Goal: Contribute content: Add original content to the website for others to see

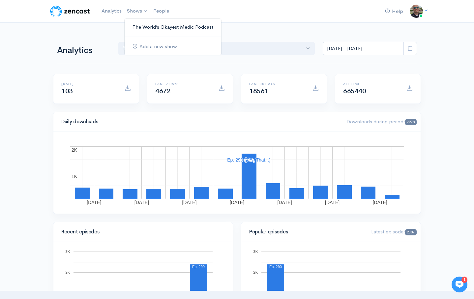
click at [144, 29] on link "The World’s Okayest Medic Podcast" at bounding box center [173, 27] width 97 height 12
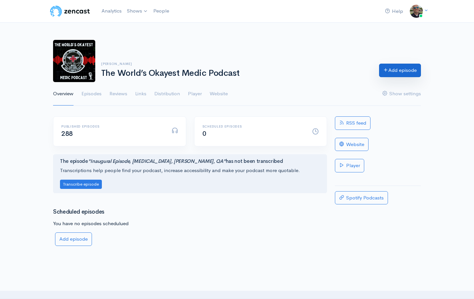
click at [395, 75] on link "Add episode" at bounding box center [400, 71] width 42 height 14
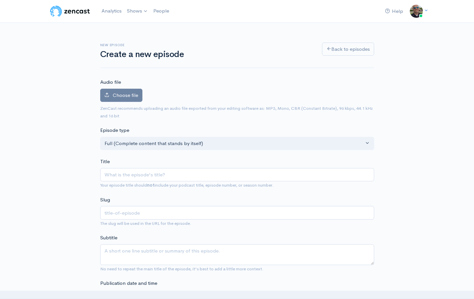
click at [120, 102] on div "Choose file 0" at bounding box center [237, 97] width 274 height 16
click at [120, 97] on span "Choose file" at bounding box center [125, 95] width 25 height 6
click at [0, 0] on input "Choose file" at bounding box center [0, 0] width 0 height 0
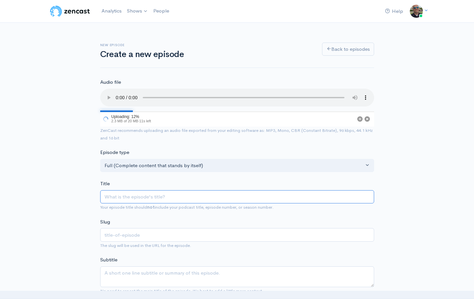
click at [172, 197] on input "Title" at bounding box center [237, 197] width 274 height 14
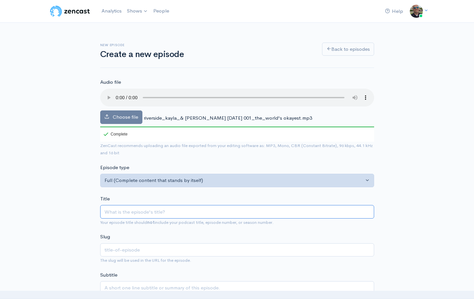
type input "P"
type input "p"
type input "Pre"
type input "pre"
type input "Prece"
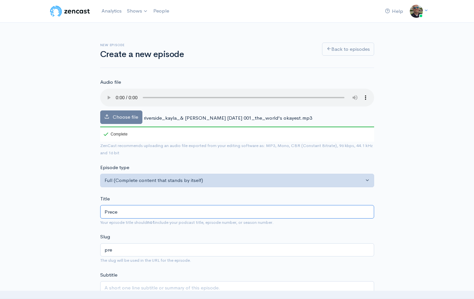
type input "prece"
type input "Precept"
type input "precept"
type input "Preceptin"
type input "preceptin"
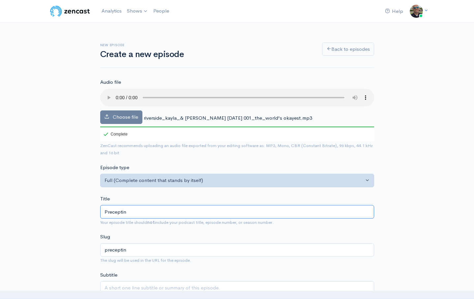
type input "Precepting"
type input "precepting"
type input "Precepting, O"
type input "precepting-o"
type input "Precepting, Oe"
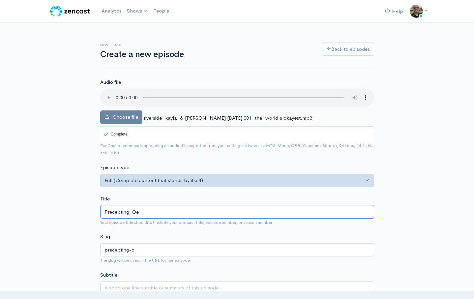
type input "precepting-oe"
type input "Precepting, Or"
type input "precepting-or"
type input "Precepting, [PERSON_NAME]"
type input "precepting-[PERSON_NAME]"
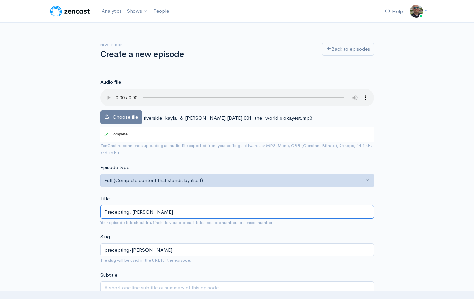
type input "Precepting, Orien"
type input "precepting-orien"
type input "Precepting, [GEOGRAPHIC_DATA]"
type input "precepting-[GEOGRAPHIC_DATA]"
type input "Precepting, Orientat"
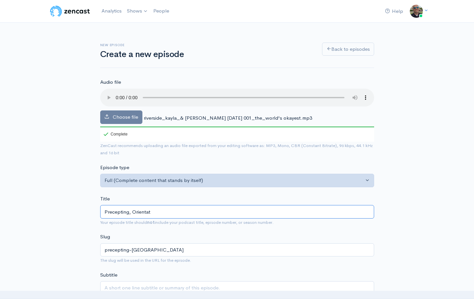
type input "precepting-orientat"
type input "Precepting, Orientati"
type input "precepting-orientati"
type input "Precepting, Orientatio"
type input "precepting-orientatio"
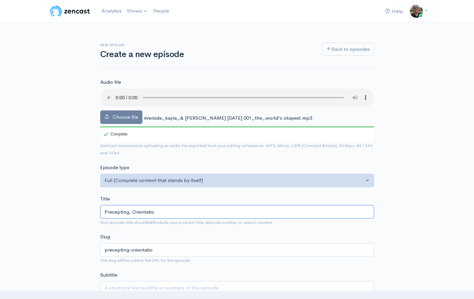
type input "Precepting, Orientation"
type input "precepting-orientation"
type input "Precepting, Orientation (an"
type input "precepting-orientation-a"
type input "Precepting, Orientation (and"
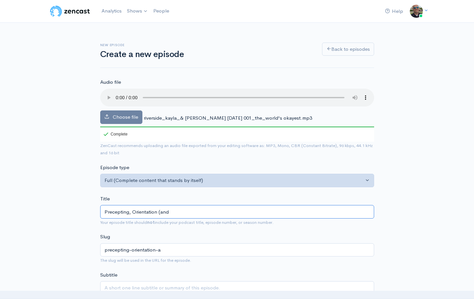
type input "precepting-orientation-and"
type input "Precepting, Orientation (and mo"
type input "precepting-orientation-and-mo"
type input "Precepting, Orientation (and more"
type input "precepting-orientation-and-more"
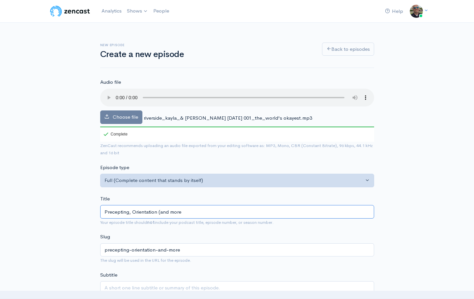
type input "Precepting, Orientation (and mor"
type input "precepting-orientation-and-mor"
type input "Precepting, Orientation (and mo"
type input "precepting-orientation-and-mo"
type input "Precepting, Orientation (and m"
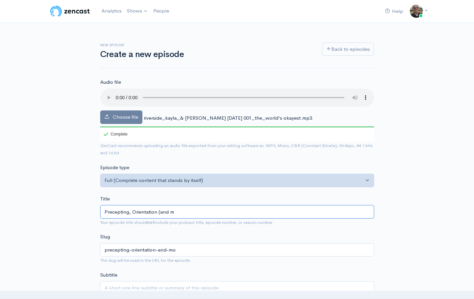
type input "precepting-orientation-and-m"
type input "Precepting, Orientation (and"
type input "precepting-orientation-and"
type input "Precepting, Orientation (and M"
type input "precepting-orientation-and-m"
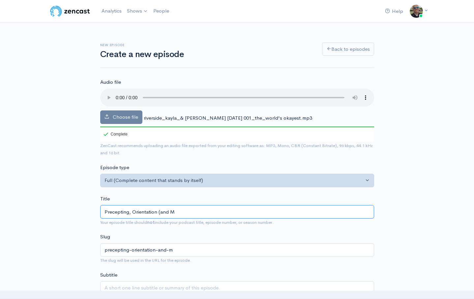
type input "Precepting, Orientation (and Mo"
type input "precepting-orientation-and-mo"
type input "Precepting, Orientation (and Mor"
type input "precepting-orientation-and-mor"
type input "Precepting, Orientation (and More"
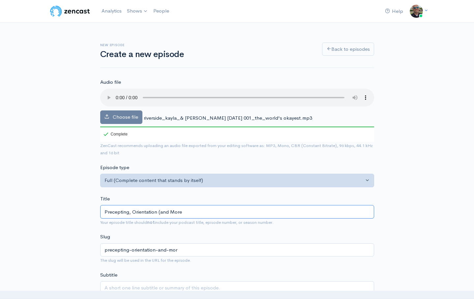
type input "precepting-orientation-and-more"
type input "Precepting, Orientation (and More) w"
type input "precepting-orientation-and-more-w"
type input "Precepting, Orientation (and More) wit"
type input "precepting-orientation-and-more-wit"
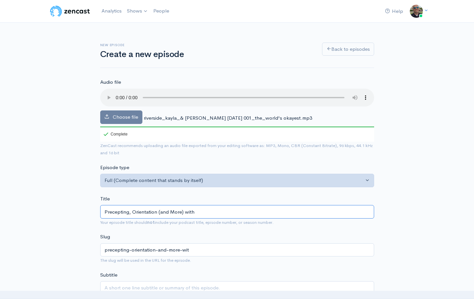
type input "Precepting, Orientation (and More) with"
type input "precepting-orientation-and-more-with"
type input "Precepting, Orientation (and More) with K"
type input "precepting-orientation-and-more-with-k"
type input "Precepting, Orientation (and More) with [PERSON_NAME]"
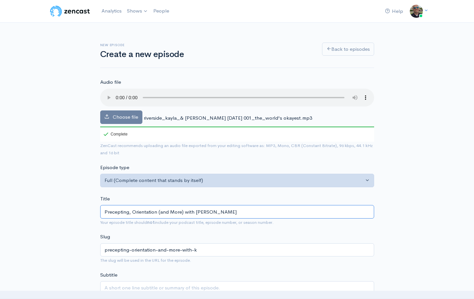
type input "precepting-orientation-and-more-with-ka"
type input "Precepting, Orientation (and More) with [PERSON_NAME]"
type input "precepting-orientation-and-more-with-[PERSON_NAME]"
type input "Precepting, Orientation (and More) with [PERSON_NAME]"
type input "precepting-orientation-and-more-with-[PERSON_NAME]"
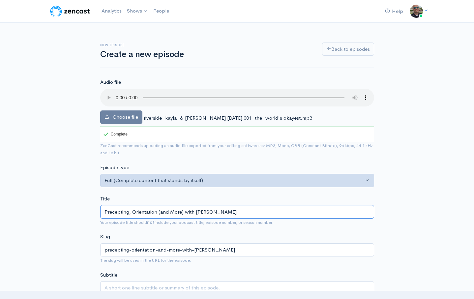
type input "Precepting, Orientation (and More) with [PERSON_NAME]"
type input "precepting-orientation-and-more-with-[PERSON_NAME]"
type input "Precepting, Orientation (and More) with [PERSON_NAME]"
type input "precepting-orientation-and-more-with-[PERSON_NAME]"
type input "Precepting, Orientation (and More) with [PERSON_NAME]"
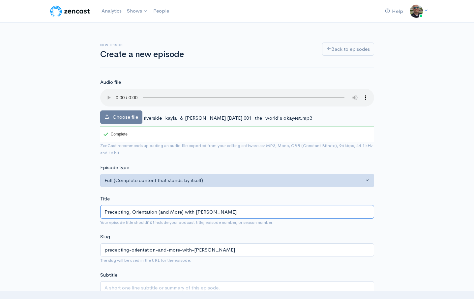
type input "precepting-orientation-and-more-with-[PERSON_NAME]"
type input "Precepting, Orientation (and More) with [PERSON_NAME]"
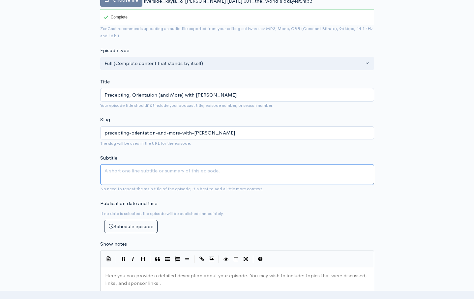
scroll to position [123, 0]
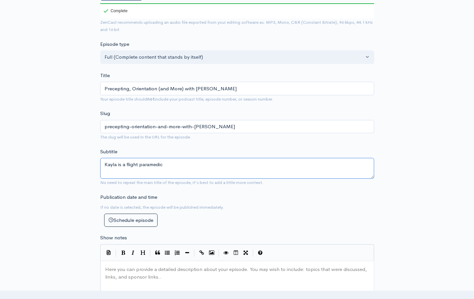
type textarea "Kayla is a flight paramedic"
click at [185, 178] on textarea "Kayla is a flight paramedic" at bounding box center [237, 168] width 274 height 21
drag, startPoint x: 181, startPoint y: 169, endPoint x: 75, endPoint y: 157, distance: 107.2
click at [75, 157] on div "New episode Create a new episode Back to episodes Audio file Choose file rivers…" at bounding box center [237, 243] width 376 height 688
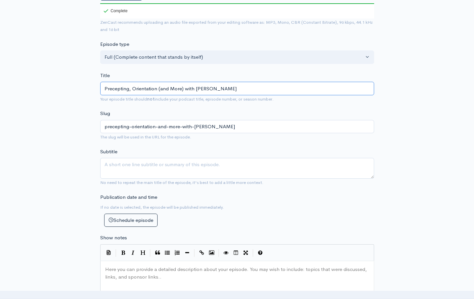
click at [156, 89] on input "Precepting, Orientation (and More) with [PERSON_NAME]" at bounding box center [237, 89] width 274 height 14
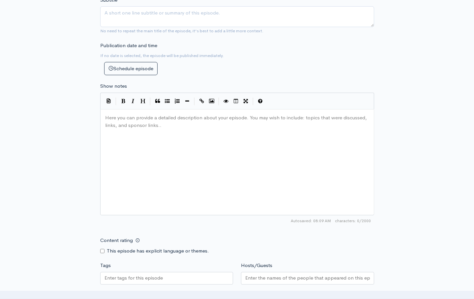
scroll to position [278, 0]
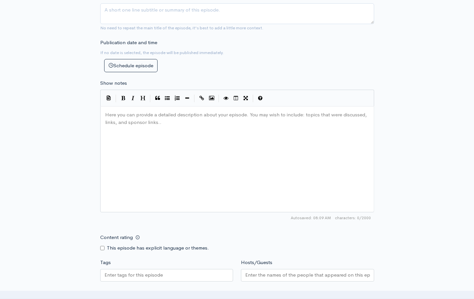
click at [156, 178] on div "Here you can provide a detailed description about your episode. You may wish to…" at bounding box center [245, 167] width 283 height 115
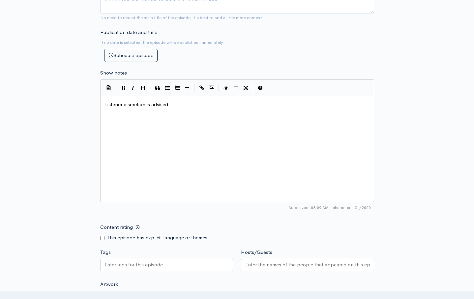
scroll to position [337, 0]
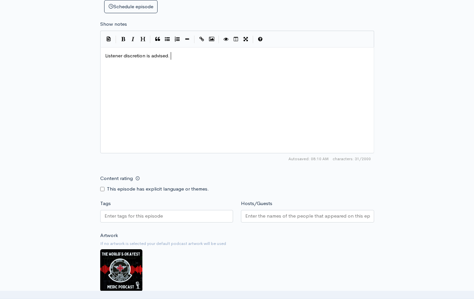
type textarea "Listener discretion is advised."
click at [103, 191] on input "Content rating" at bounding box center [102, 189] width 4 height 4
checkbox input "true"
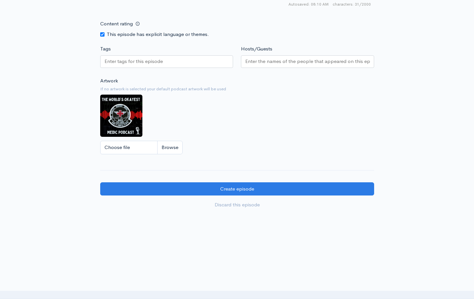
scroll to position [498, 0]
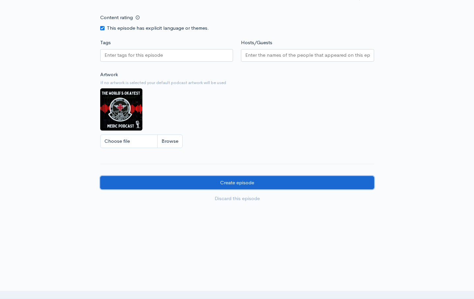
click at [261, 181] on input "Create episode" at bounding box center [237, 183] width 274 height 14
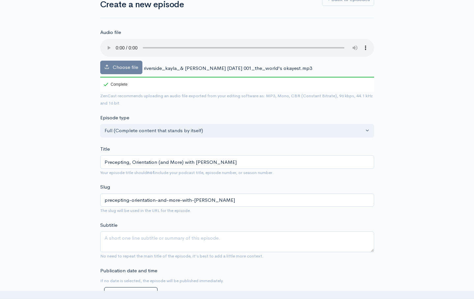
scroll to position [0, 0]
